Goal: Information Seeking & Learning: Learn about a topic

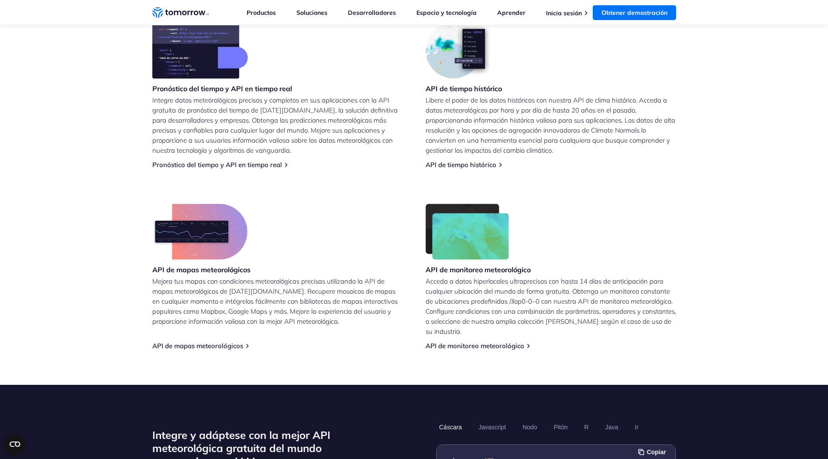
scroll to position [393, 0]
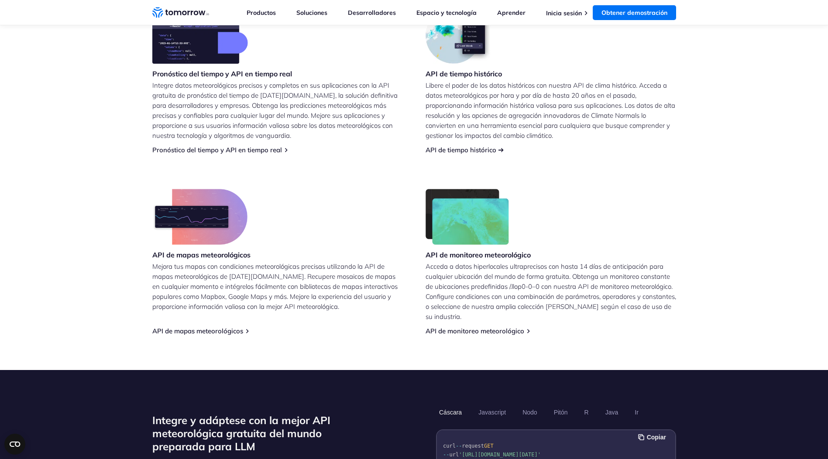
click at [454, 153] on link "API de tiempo histórico" at bounding box center [461, 150] width 71 height 8
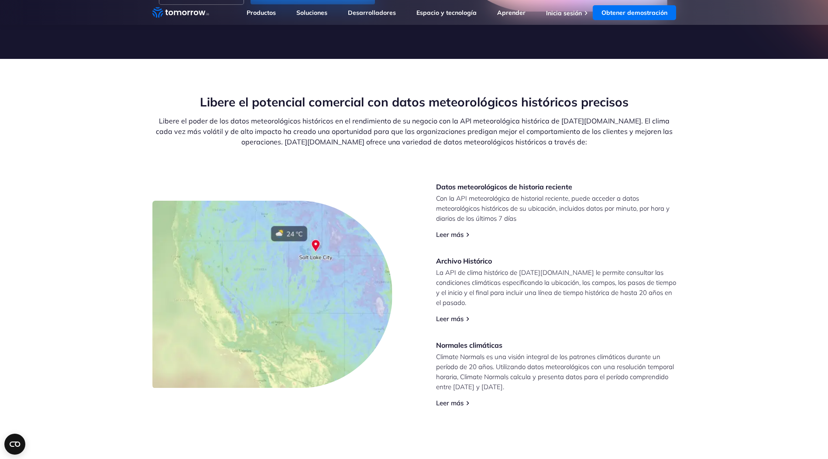
scroll to position [175, 0]
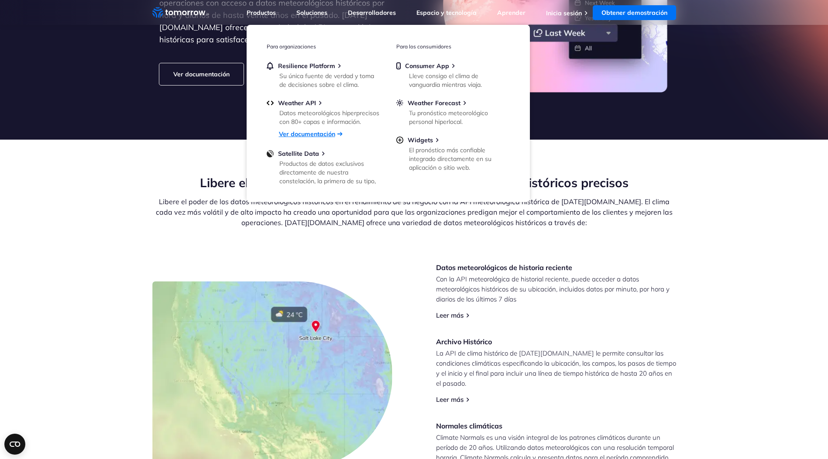
click at [304, 135] on link "Ver documentación" at bounding box center [307, 134] width 56 height 8
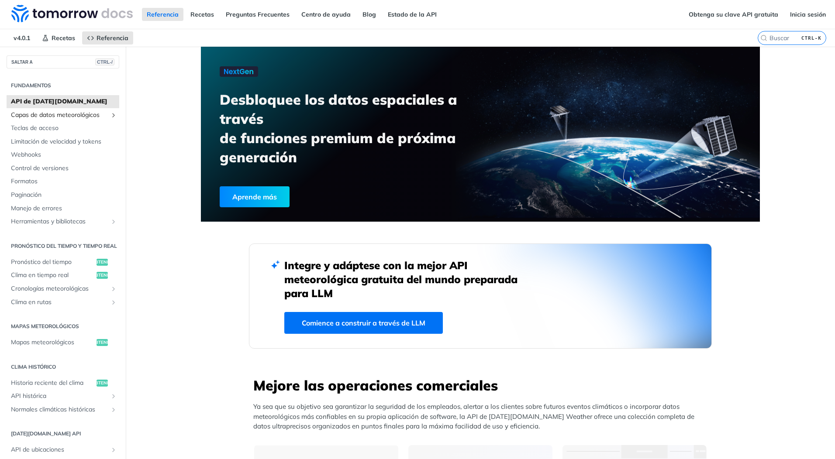
click at [66, 113] on span "Capas de datos meteorológicos" at bounding box center [59, 115] width 97 height 9
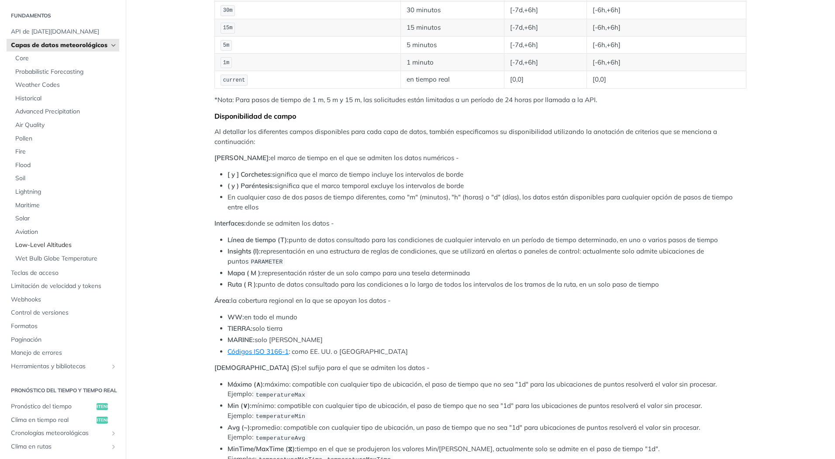
scroll to position [11, 0]
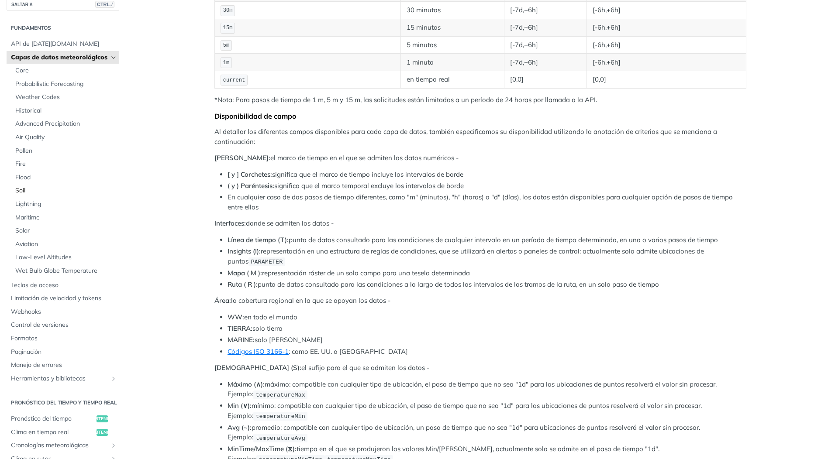
click at [28, 195] on span "Soil" at bounding box center [66, 190] width 102 height 9
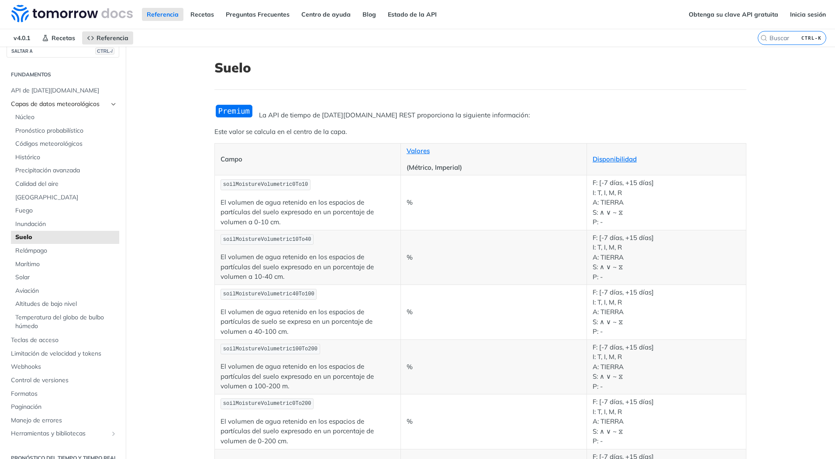
click at [110, 103] on icon "Ocultar subpáginas para capas de datos meteorológicos" at bounding box center [113, 104] width 7 height 7
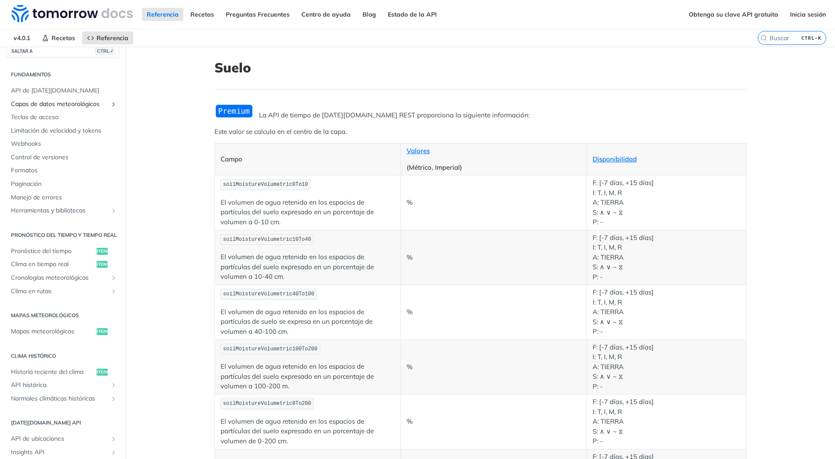
click at [110, 103] on icon "Mostrar subpáginas para capas de datos meteorológicos" at bounding box center [113, 104] width 7 height 7
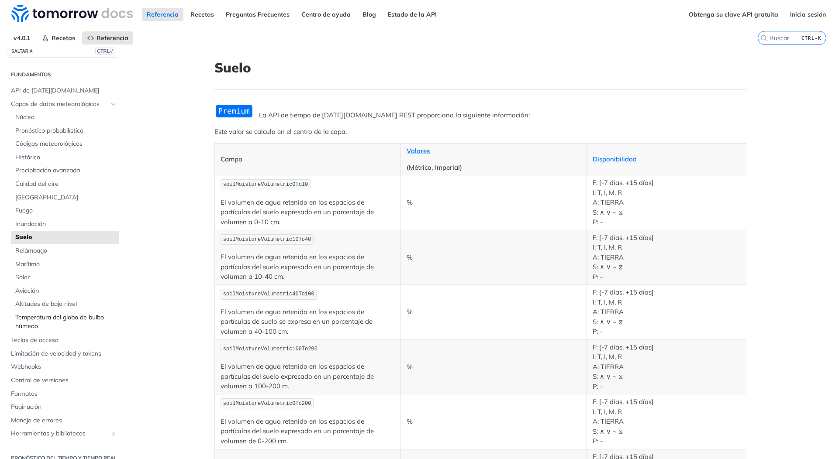
click at [71, 321] on span "Temperatura del globo de bulbo húmedo" at bounding box center [66, 322] width 102 height 17
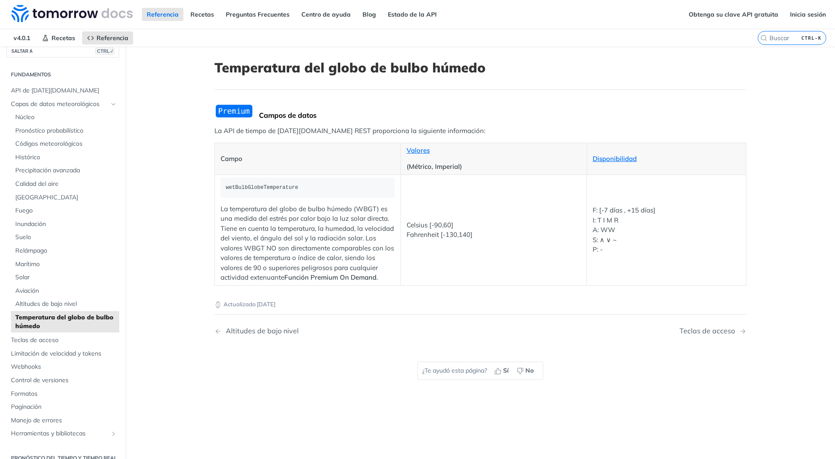
scroll to position [44, 0]
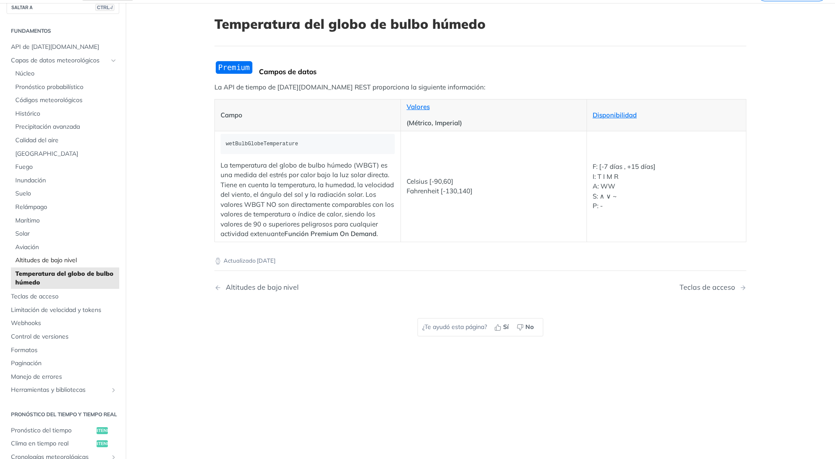
click at [85, 264] on span "Altitudes de bajo nivel" at bounding box center [66, 260] width 102 height 9
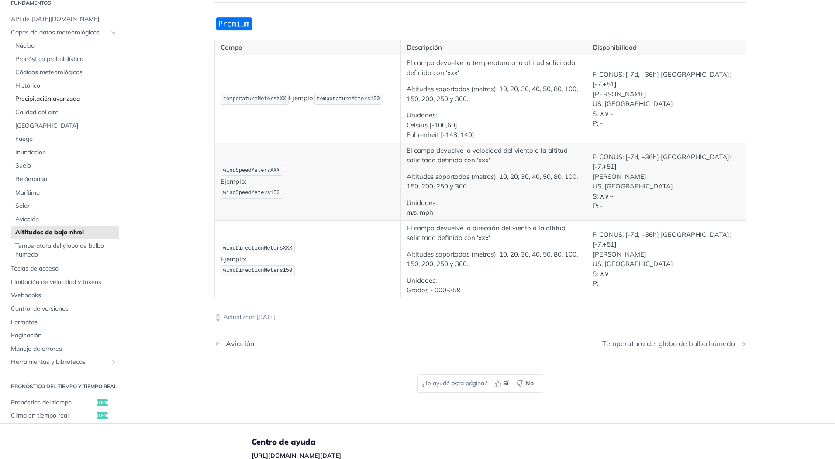
click at [62, 98] on span "Precipitación avanzada" at bounding box center [66, 99] width 102 height 9
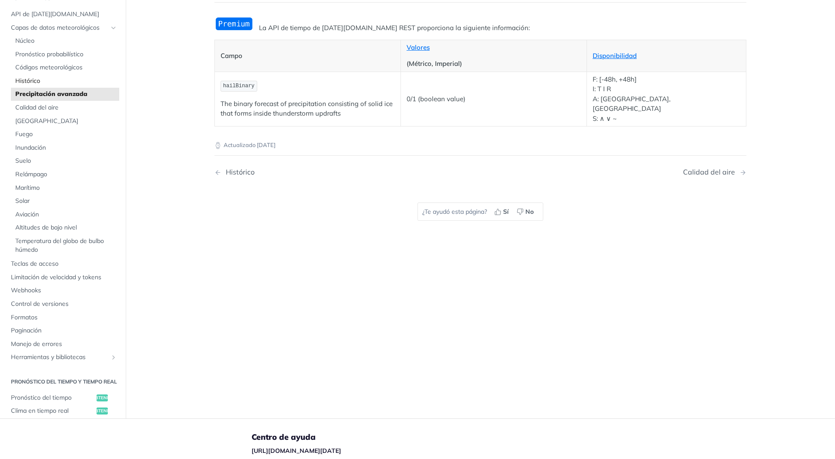
click at [21, 80] on span "Histórico" at bounding box center [66, 81] width 102 height 9
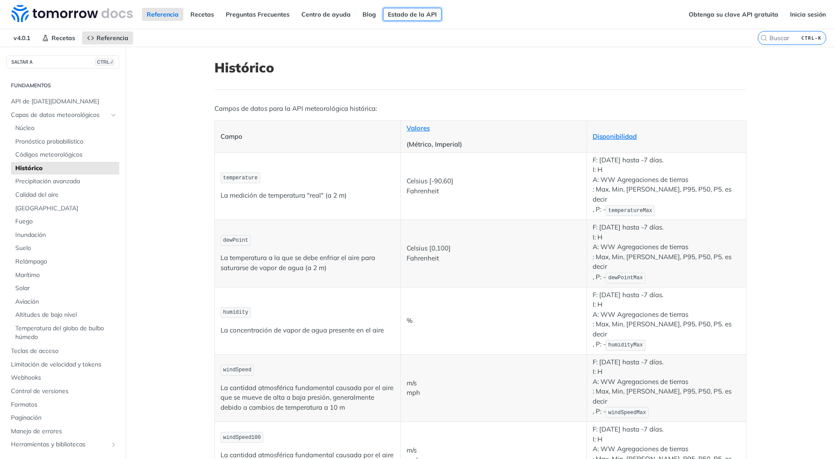
click at [387, 13] on link "Estado de la API" at bounding box center [412, 14] width 59 height 13
click at [207, 14] on link "Recetas" at bounding box center [202, 14] width 33 height 13
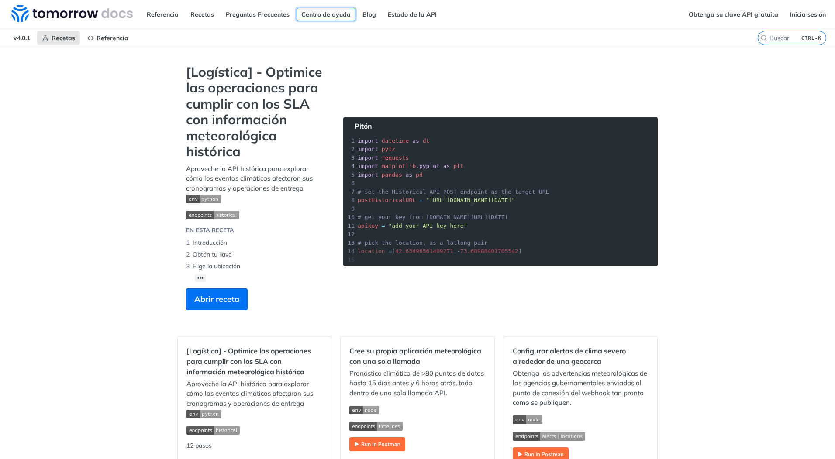
click at [335, 18] on link "Centro de ayuda" at bounding box center [326, 14] width 59 height 13
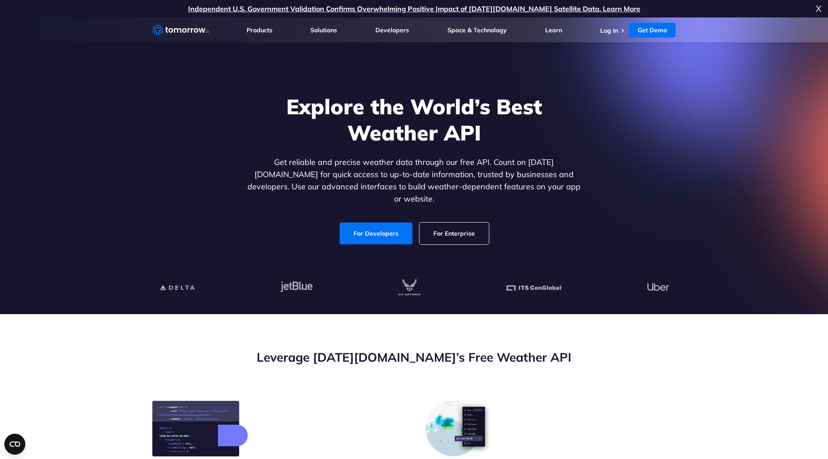
click at [442, 223] on link "For Enterprise" at bounding box center [454, 234] width 69 height 22
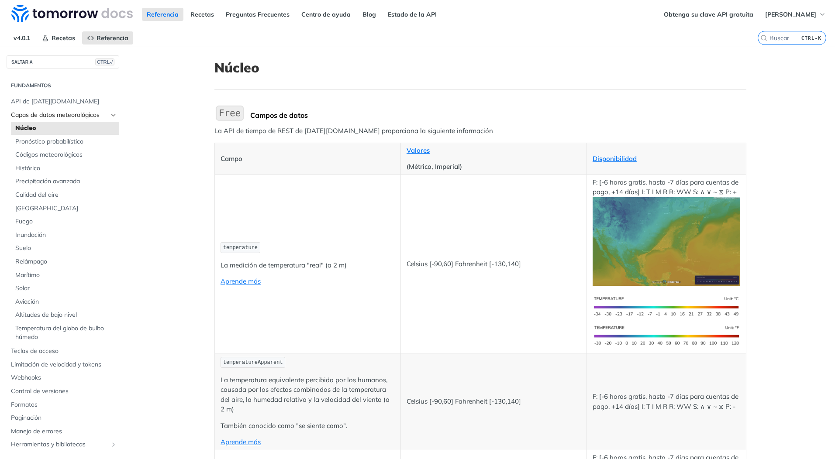
click at [42, 115] on span "Capas de datos meteorológicos" at bounding box center [59, 115] width 97 height 9
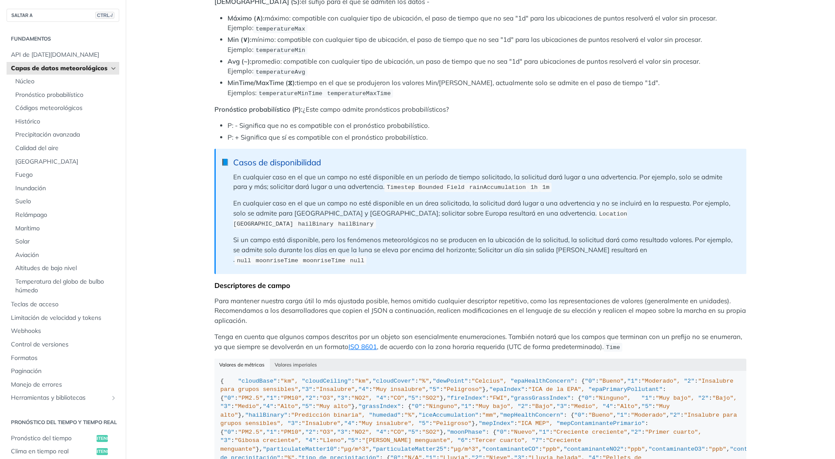
scroll to position [655, 0]
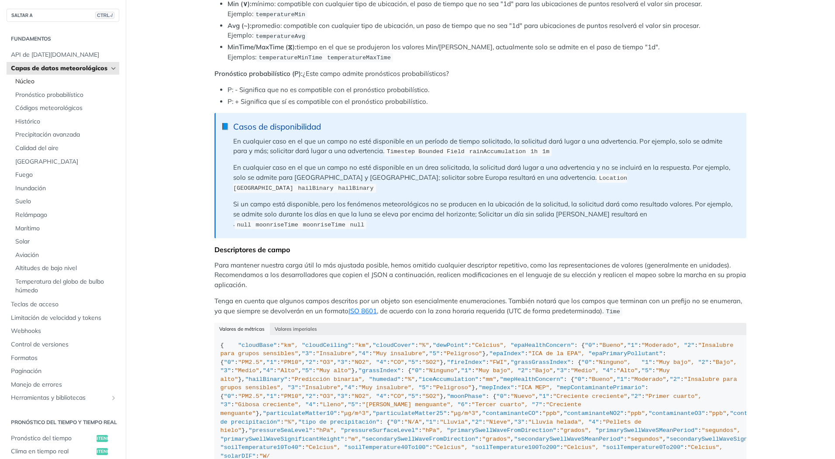
click at [35, 86] on span "Núcleo" at bounding box center [66, 81] width 102 height 9
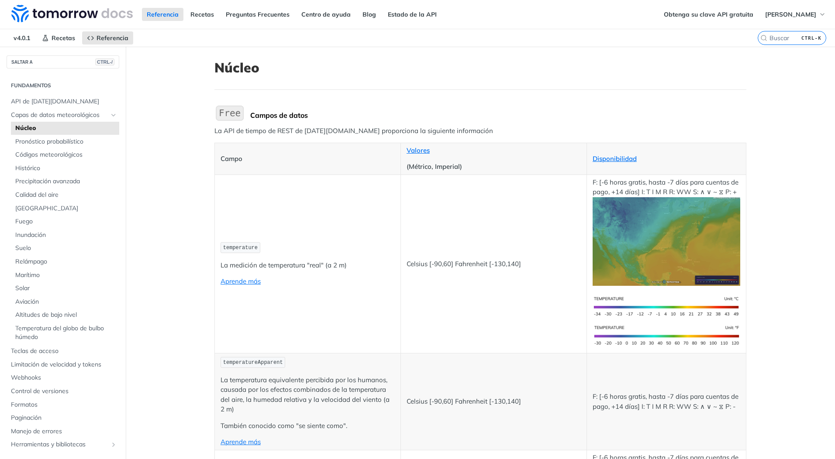
click at [79, 135] on link "Núcleo" at bounding box center [65, 128] width 108 height 13
click at [76, 142] on span "Pronóstico probabilístico" at bounding box center [66, 142] width 102 height 9
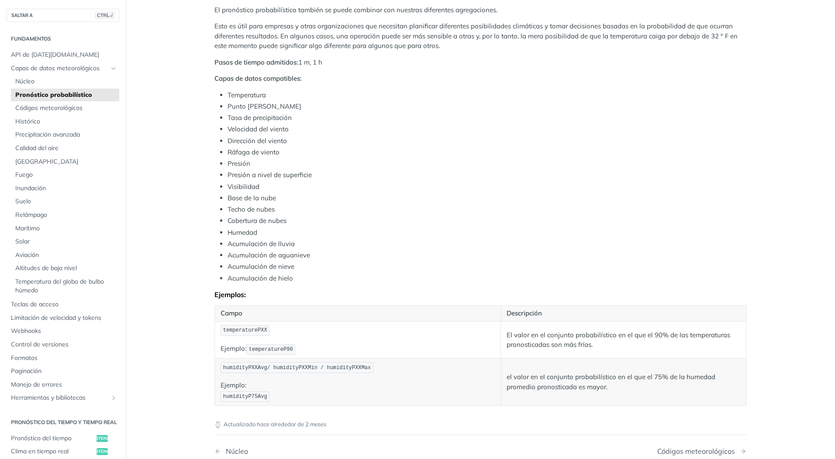
scroll to position [218, 0]
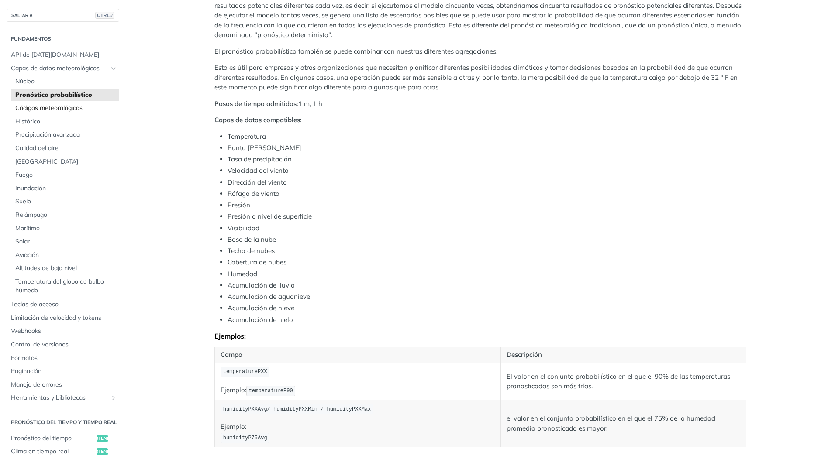
click at [34, 107] on span "Códigos meteorológicos" at bounding box center [66, 108] width 102 height 9
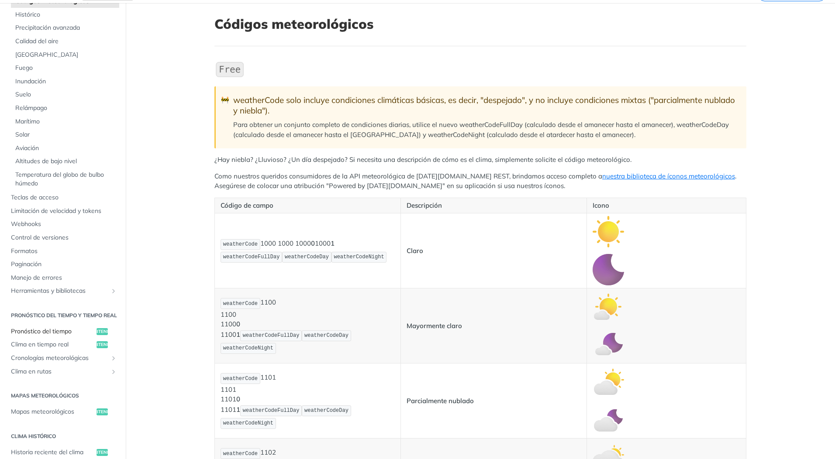
scroll to position [131, 0]
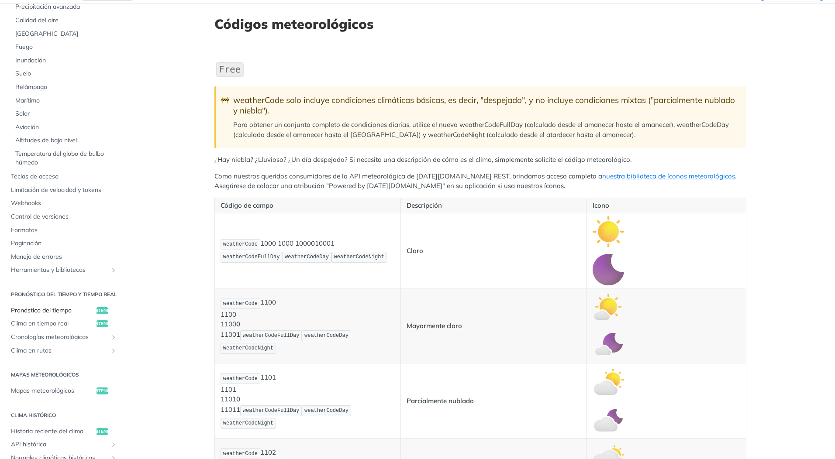
click at [70, 315] on span "Pronóstico del tiempo" at bounding box center [52, 311] width 83 height 9
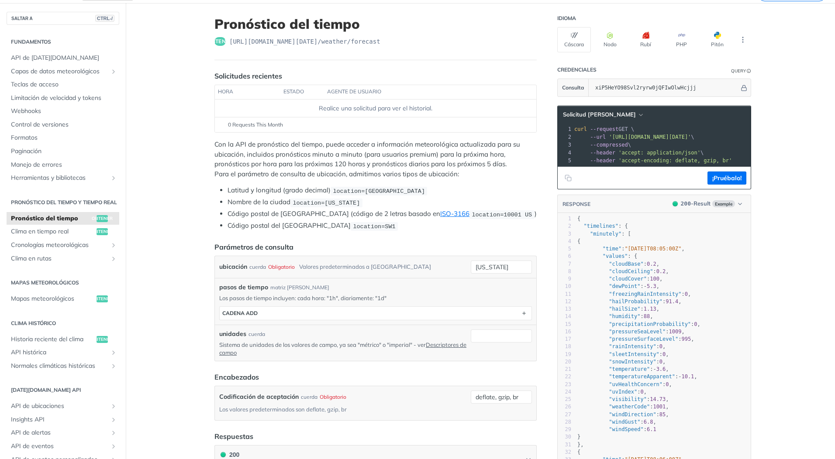
click at [322, 200] on span "location=new york" at bounding box center [326, 203] width 67 height 7
click at [362, 195] on code "location=42.3478, -71.0466" at bounding box center [379, 191] width 97 height 9
click at [370, 192] on span "location=42.3478, -71.0466" at bounding box center [379, 191] width 92 height 7
click at [389, 182] on div "Con la API de pronóstico del tiempo, puede acceder a información meteorológica …" at bounding box center [375, 185] width 322 height 91
